Goal: Navigation & Orientation: Find specific page/section

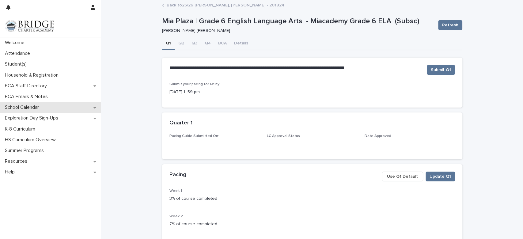
click at [16, 106] on p "School Calendar" at bounding box center [22, 107] width 41 height 6
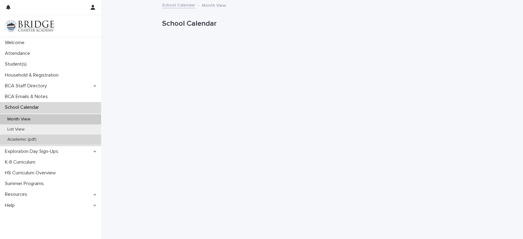
click at [21, 139] on p "Academic (pdf)" at bounding box center [21, 139] width 39 height 5
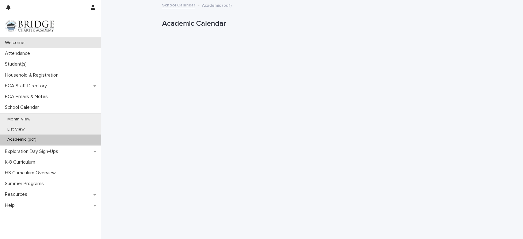
click at [18, 42] on p "Welcome" at bounding box center [15, 43] width 27 height 6
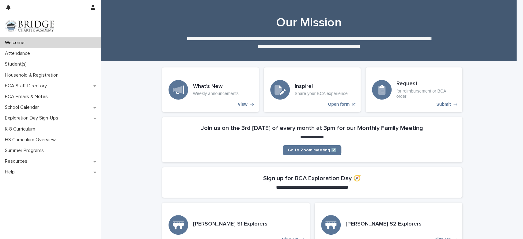
click at [18, 42] on p "Welcome" at bounding box center [15, 43] width 27 height 6
click at [22, 52] on p "Attendance" at bounding box center [18, 54] width 32 height 6
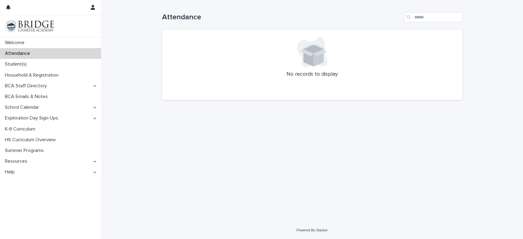
click at [181, 19] on h1 "Attendance" at bounding box center [281, 17] width 239 height 9
